Goal: Task Accomplishment & Management: Use online tool/utility

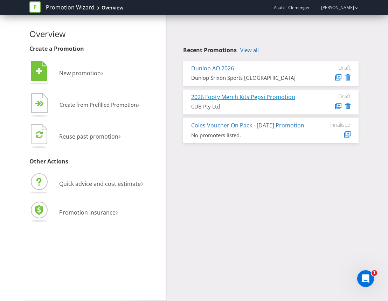
click at [254, 95] on link "2026 Footy Merch Kits Pepsi Promotion" at bounding box center [243, 97] width 104 height 8
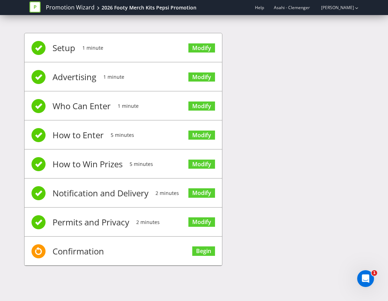
click at [164, 253] on li "Confirmation Begin" at bounding box center [124, 251] width 198 height 29
click at [86, 246] on span "Confirmation" at bounding box center [79, 252] width 52 height 28
click at [208, 253] on link "Begin" at bounding box center [203, 251] width 23 height 9
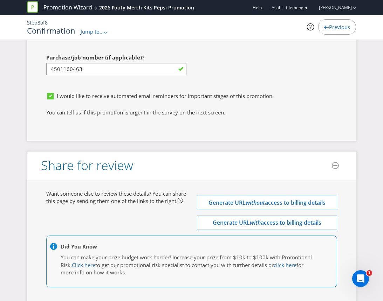
scroll to position [2482, 0]
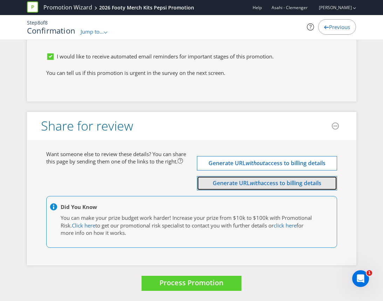
click at [263, 181] on span "access to billing details" at bounding box center [291, 183] width 61 height 8
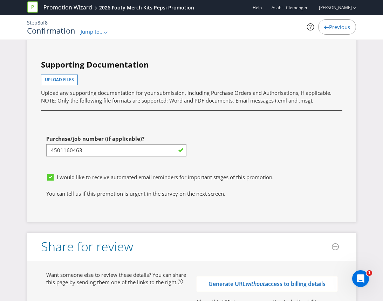
scroll to position [2497, 0]
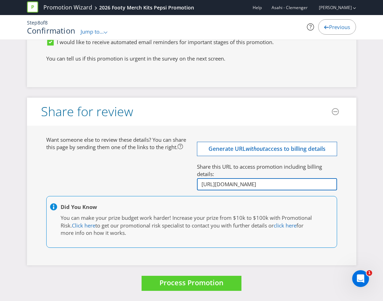
click at [265, 184] on input "[URL][DOMAIN_NAME]" at bounding box center [267, 184] width 140 height 12
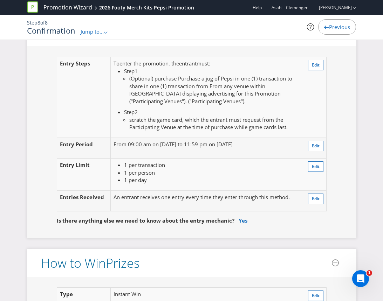
scroll to position [577, 0]
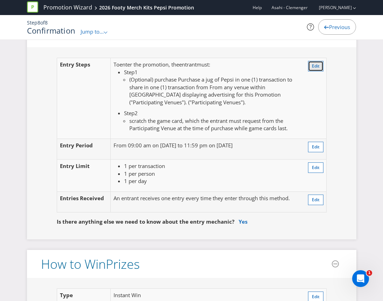
click at [312, 70] on button "Edit" at bounding box center [315, 66] width 15 height 11
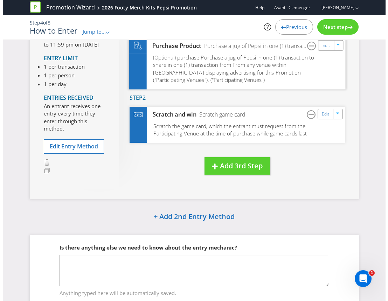
scroll to position [40, 0]
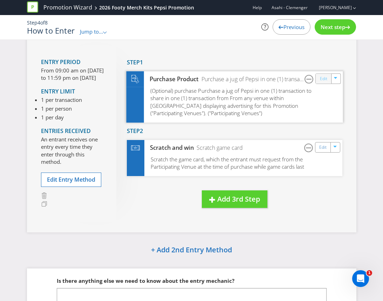
click at [325, 81] on link "Edit" at bounding box center [323, 79] width 7 height 8
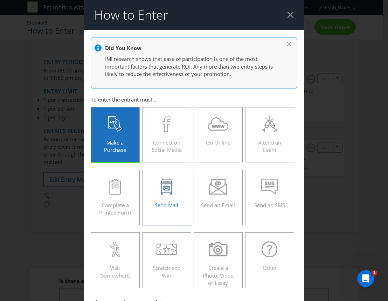
scroll to position [349, 0]
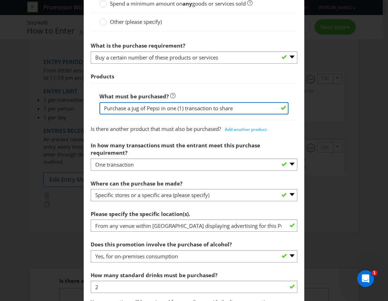
click at [159, 109] on input "Purchase a jug of Pepsi in one (1) transaction to share" at bounding box center [194, 108] width 189 height 12
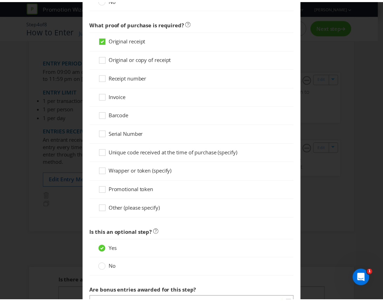
scroll to position [803, 0]
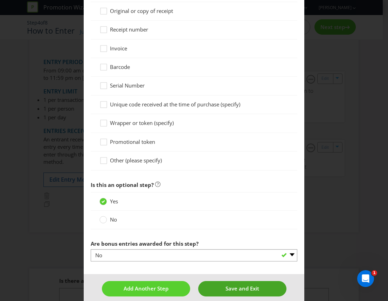
type input "Purchase a jug of Pepsi or Pepsi Max in one (1) transaction to share"
click at [218, 281] on button "Save and Exit" at bounding box center [242, 288] width 88 height 15
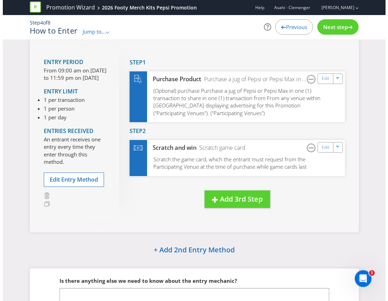
scroll to position [104, 0]
